Goal: Task Accomplishment & Management: Use online tool/utility

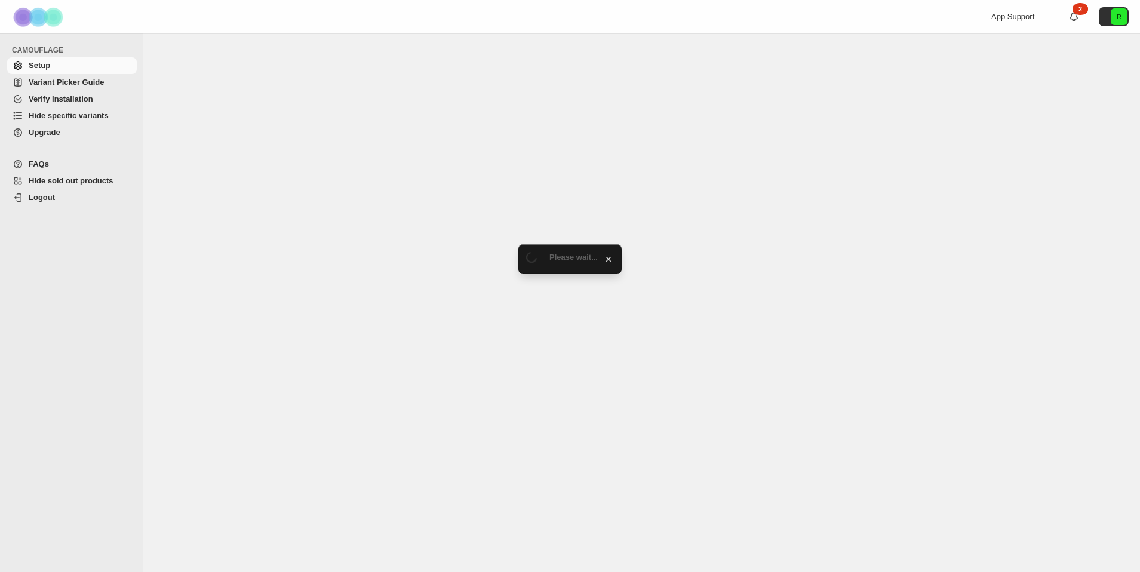
select select "**********"
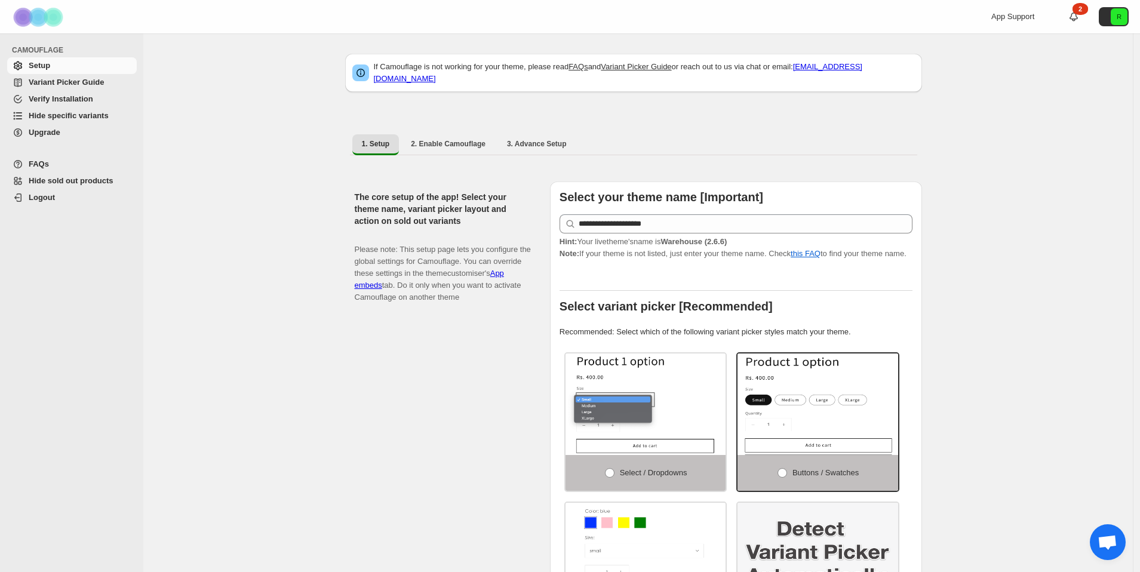
drag, startPoint x: 73, startPoint y: 112, endPoint x: 89, endPoint y: 112, distance: 15.5
click at [73, 112] on span "Hide specific variants" at bounding box center [69, 115] width 80 height 9
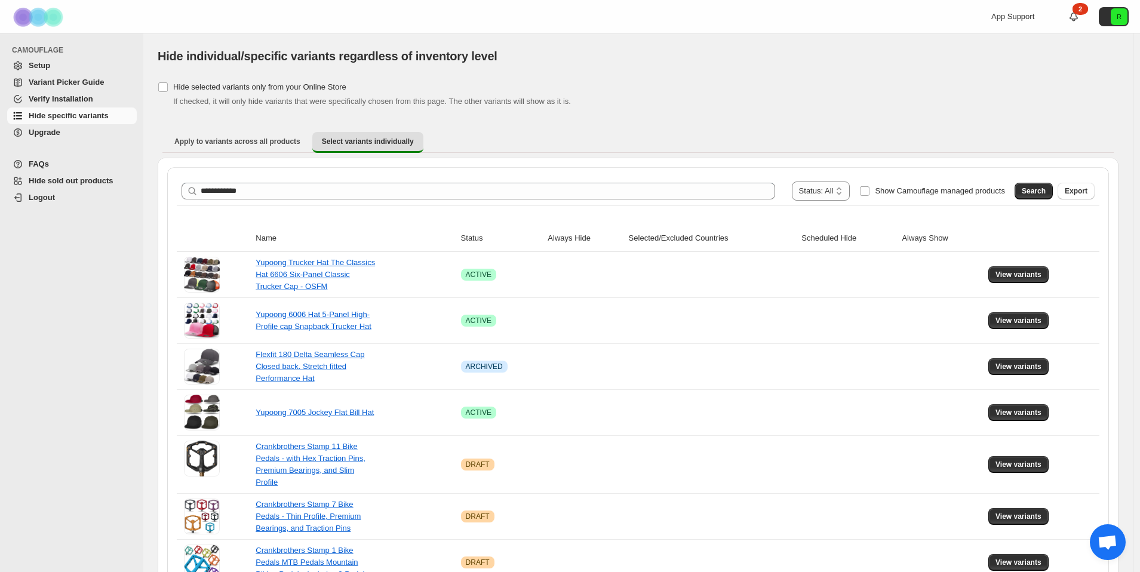
type input "**********"
click at [1029, 186] on button "Search" at bounding box center [1033, 191] width 38 height 17
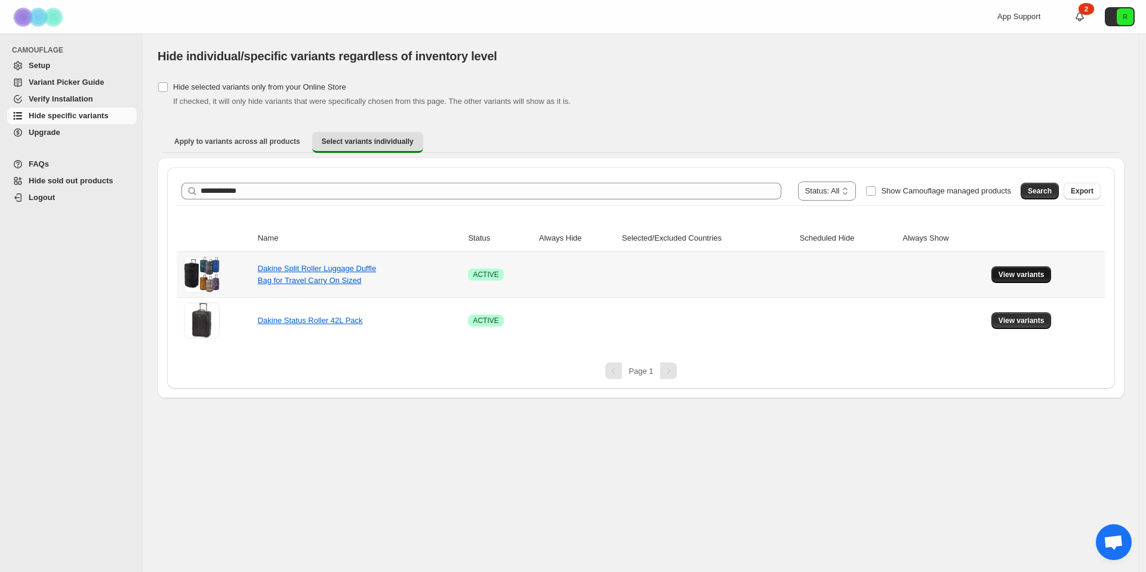
click at [1026, 275] on span "View variants" at bounding box center [1022, 275] width 46 height 10
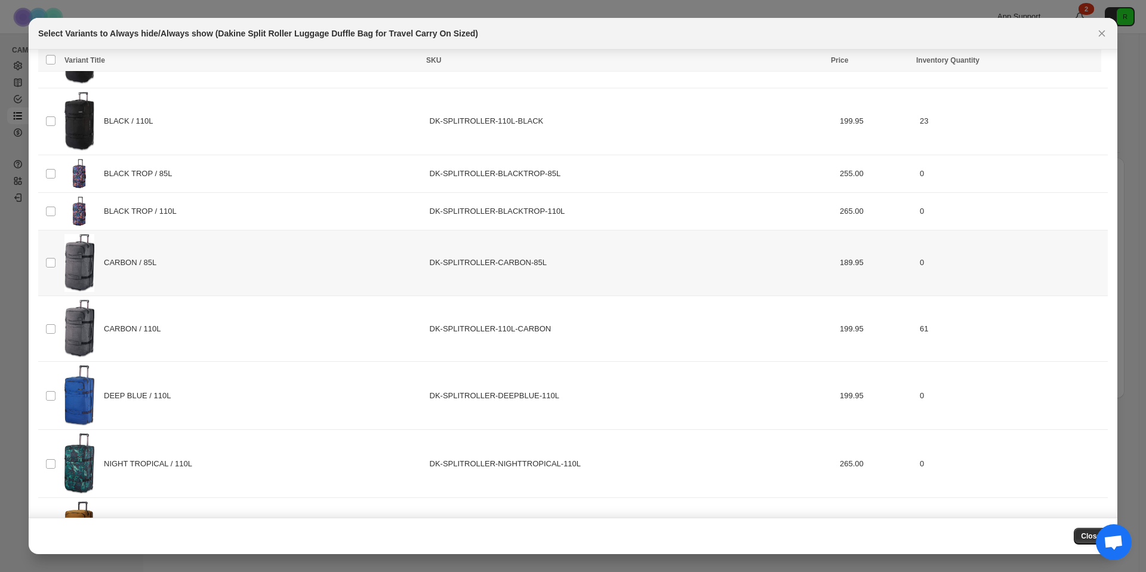
scroll to position [91, 0]
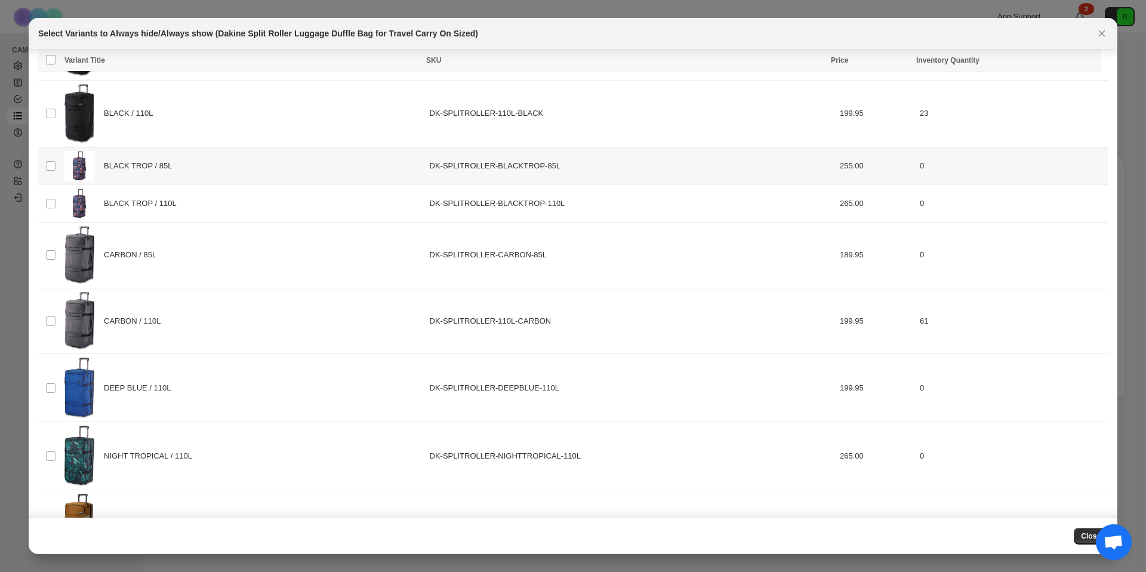
click at [59, 164] on td "Select product variant" at bounding box center [49, 166] width 23 height 38
click at [52, 196] on td "Select product variant" at bounding box center [49, 204] width 23 height 38
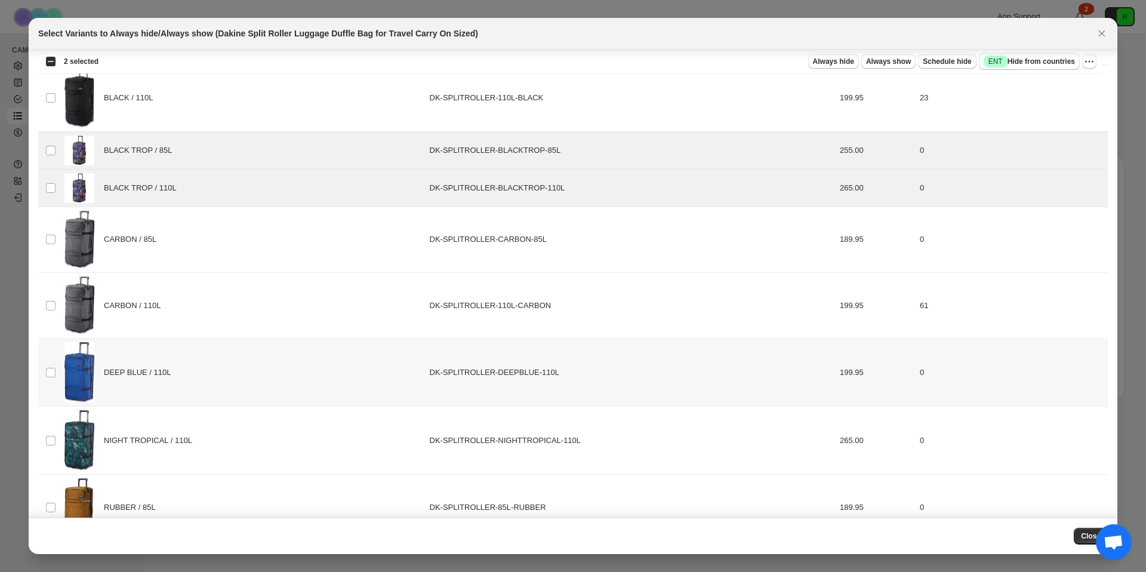
click at [39, 370] on td "Select product variant" at bounding box center [49, 373] width 23 height 68
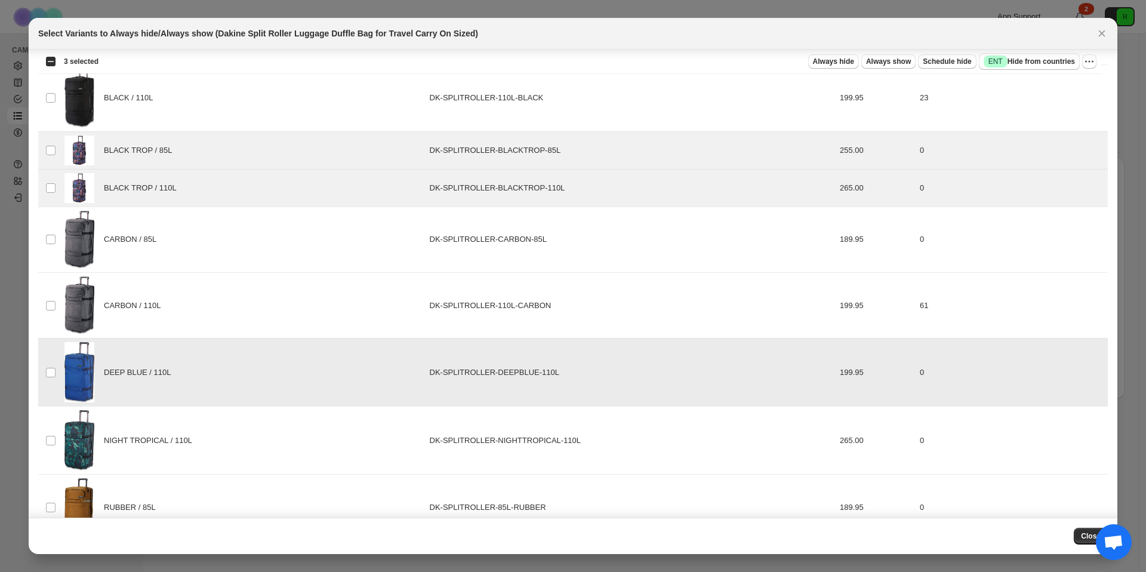
scroll to position [280, 0]
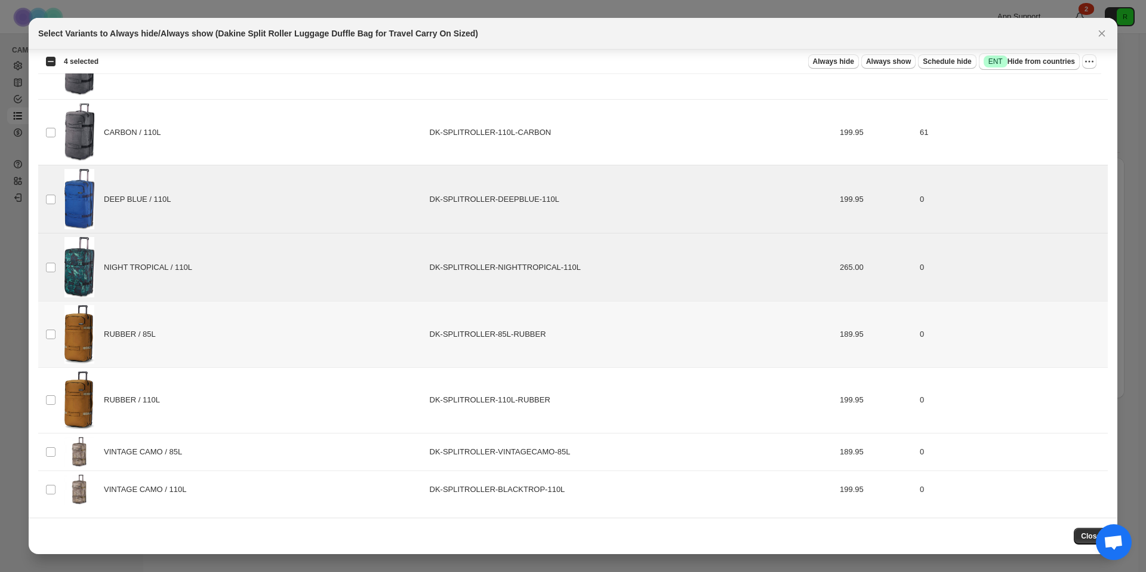
click at [51, 343] on td "Select product variant" at bounding box center [49, 335] width 23 height 66
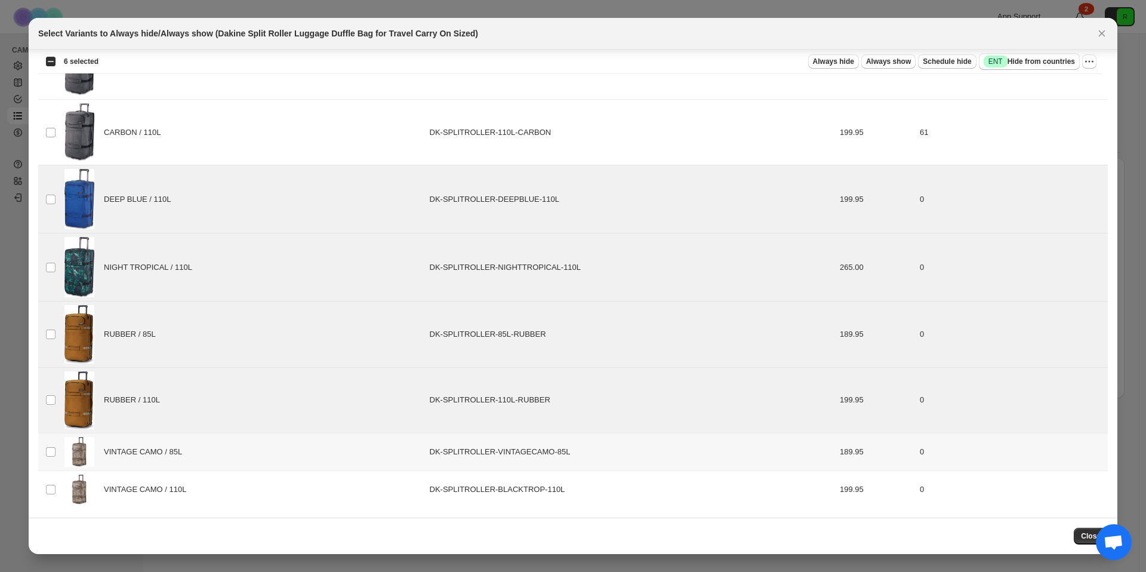
click at [58, 450] on td "Select product variant" at bounding box center [49, 452] width 23 height 38
drag, startPoint x: 49, startPoint y: 497, endPoint x: 127, endPoint y: 391, distance: 132.4
click at [49, 497] on td "Select product variant" at bounding box center [49, 490] width 23 height 38
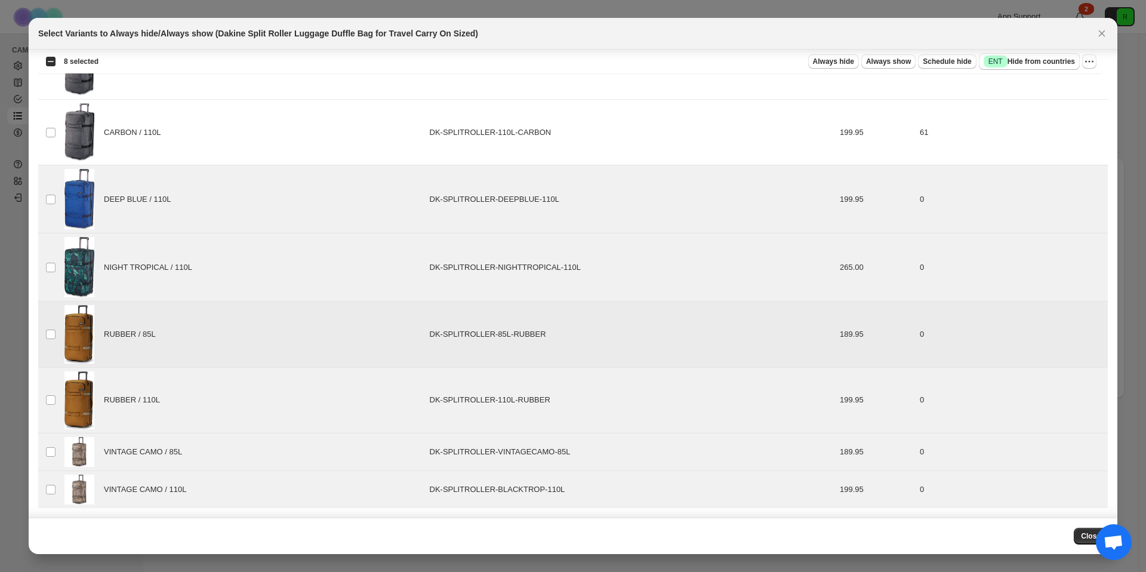
scroll to position [0, 0]
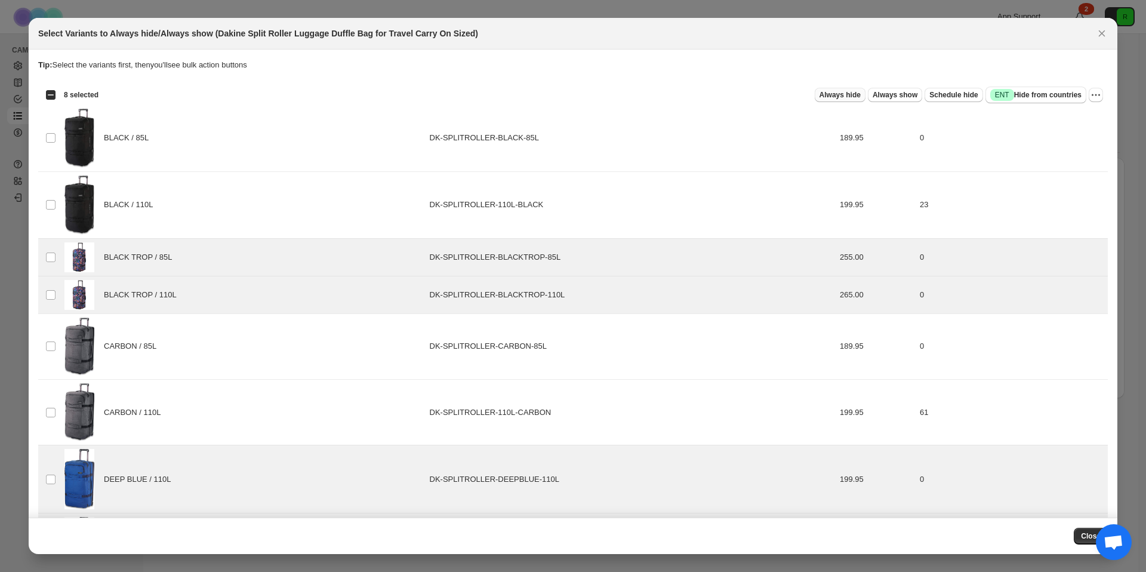
click at [837, 95] on span "Always hide" at bounding box center [840, 95] width 41 height 10
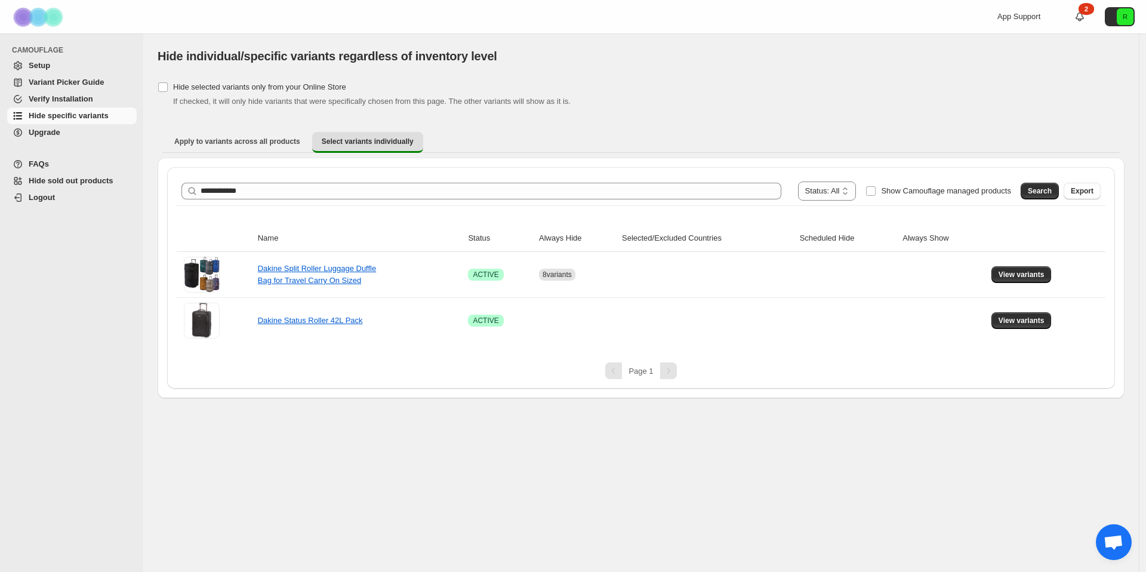
click at [623, 118] on div "**********" at bounding box center [641, 238] width 967 height 319
